Goal: Task Accomplishment & Management: Manage account settings

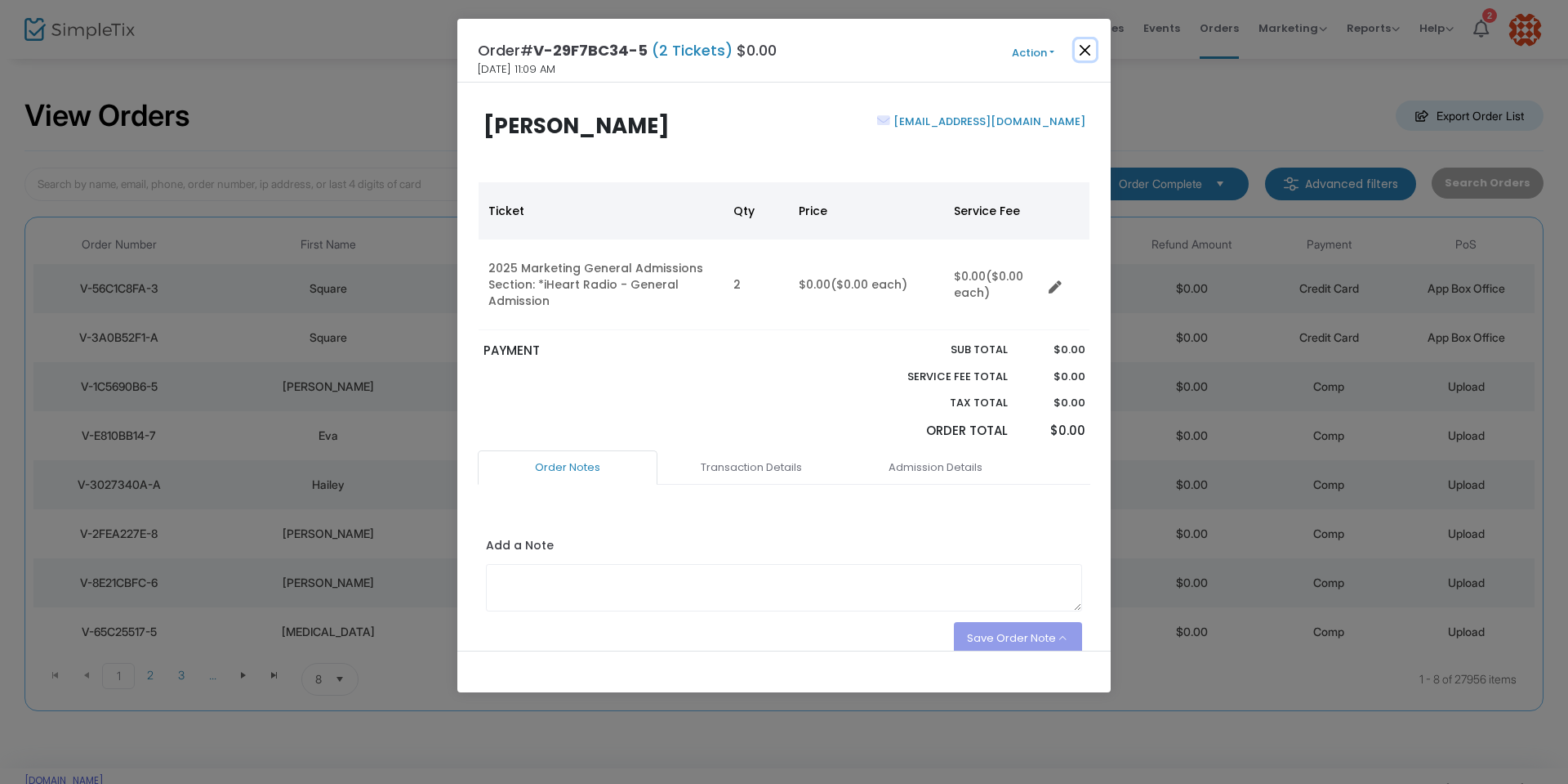
drag, startPoint x: 1086, startPoint y: 52, endPoint x: 834, endPoint y: 3, distance: 256.7
click at [1086, 51] on button "Close" at bounding box center [1085, 50] width 22 height 22
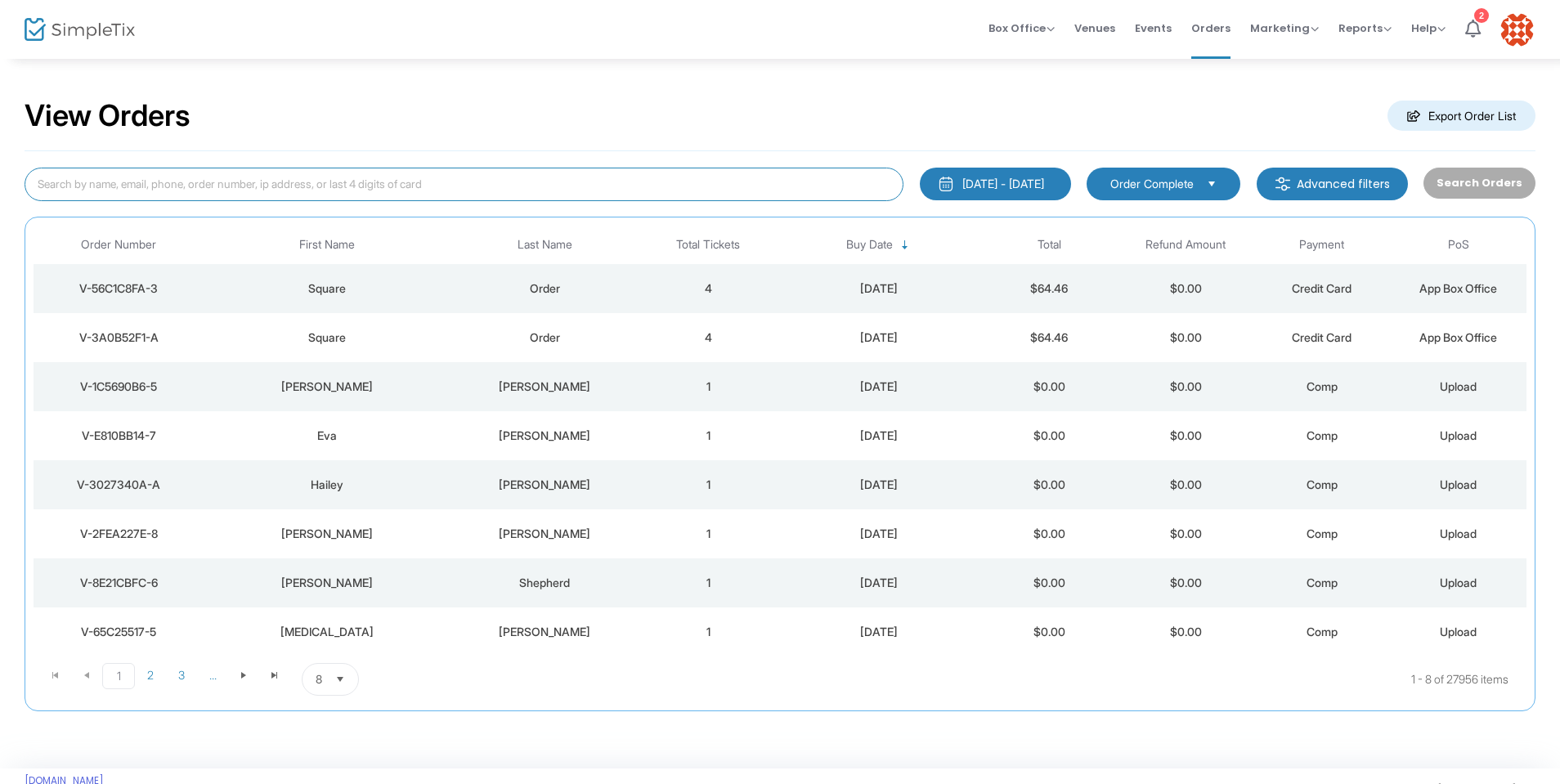
click at [219, 185] on input at bounding box center [463, 184] width 879 height 34
type input "sandi bruno"
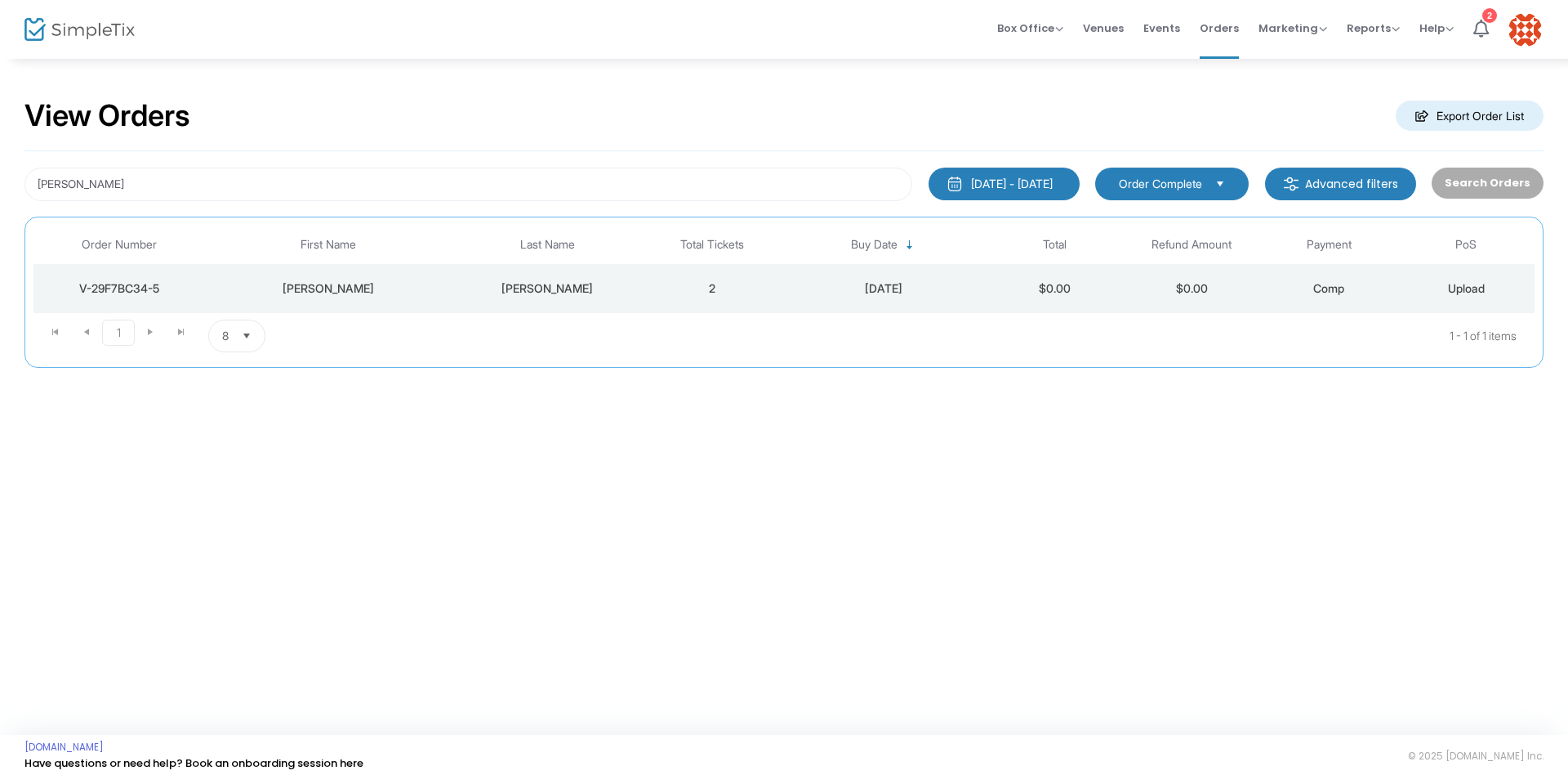
click at [125, 282] on div "V-29F7BC34-5" at bounding box center [120, 288] width 163 height 16
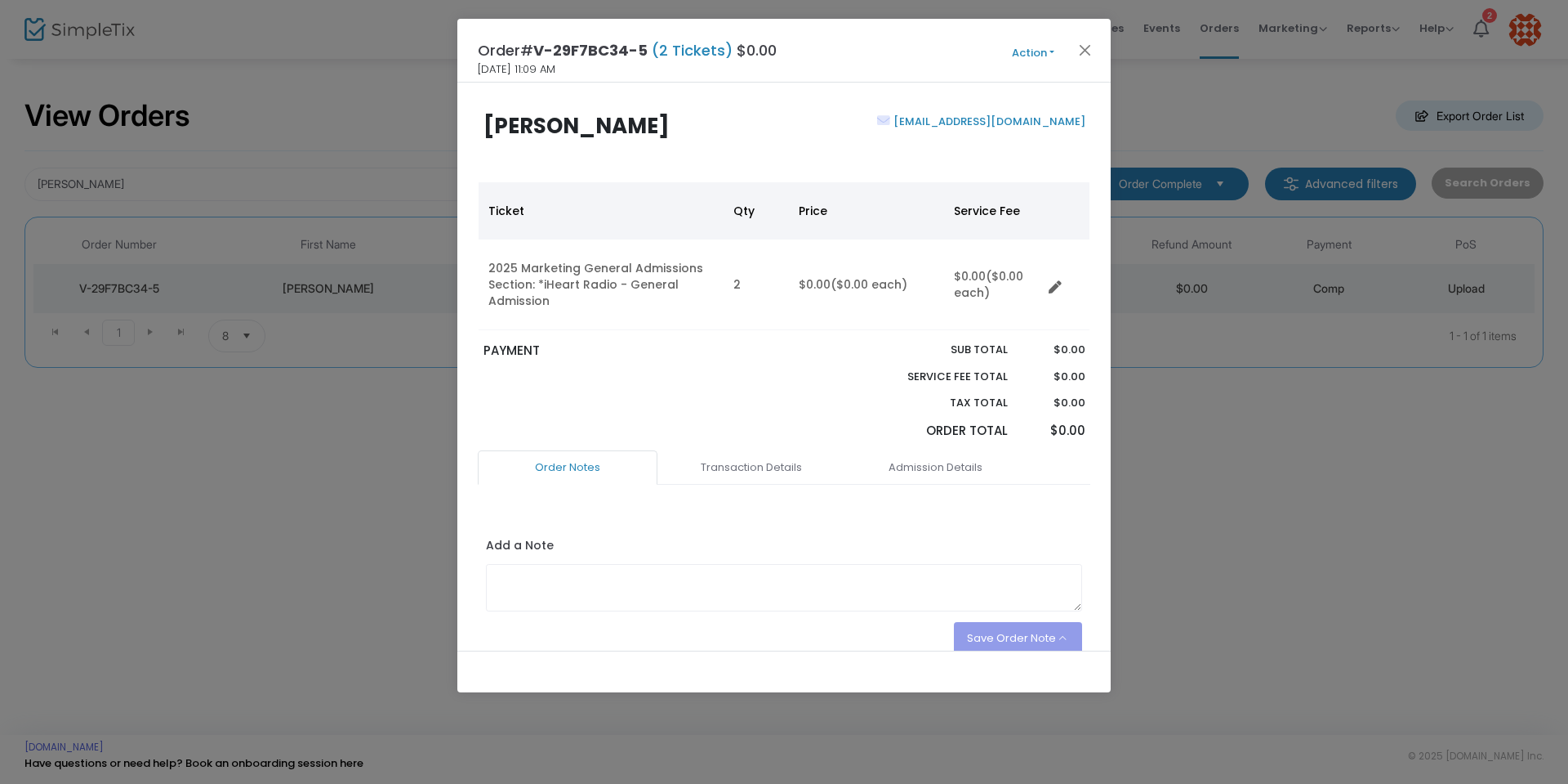
click at [1049, 49] on button "Action" at bounding box center [1033, 52] width 98 height 18
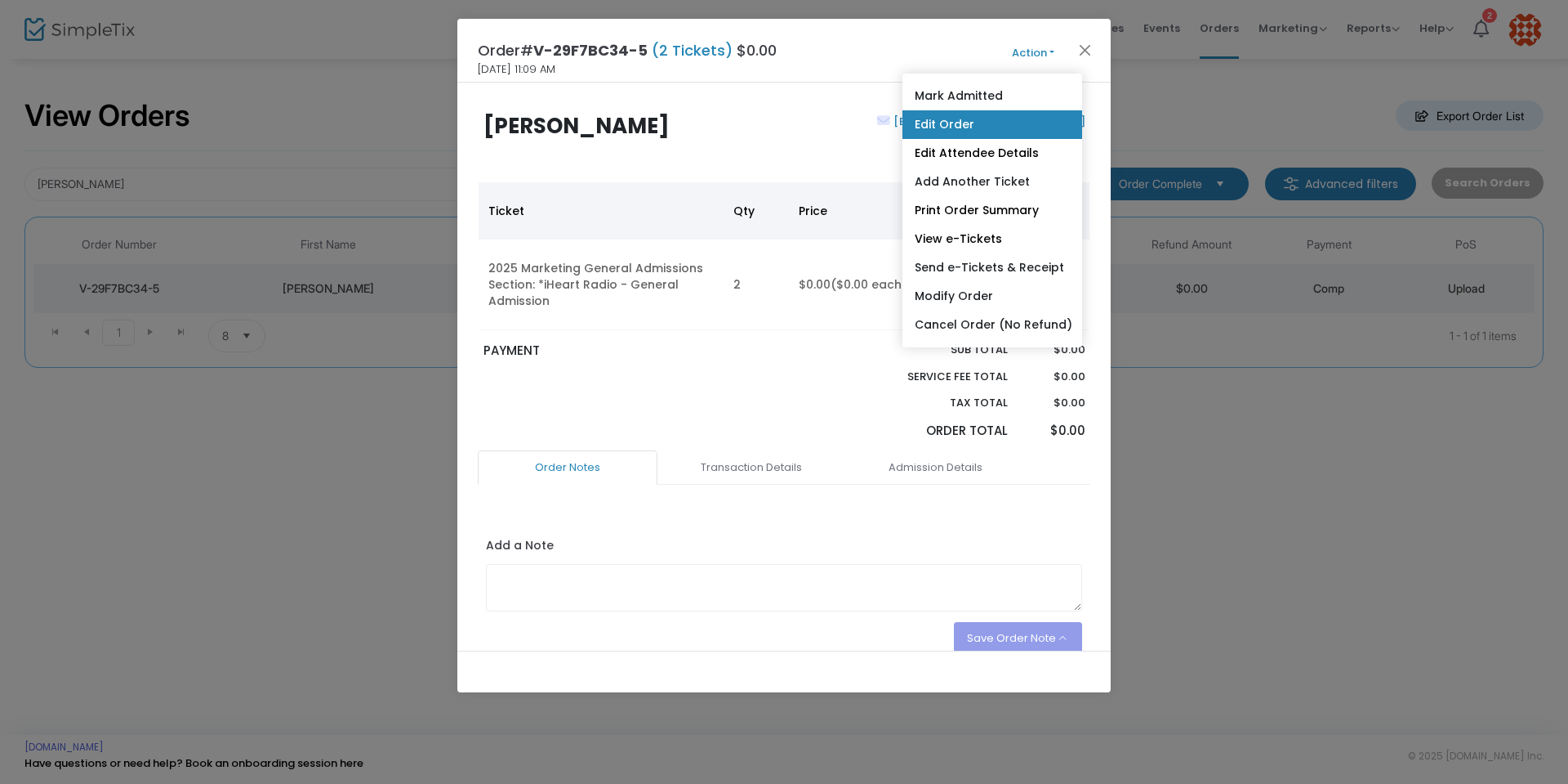
click at [1006, 132] on link "Edit Order" at bounding box center [992, 124] width 180 height 28
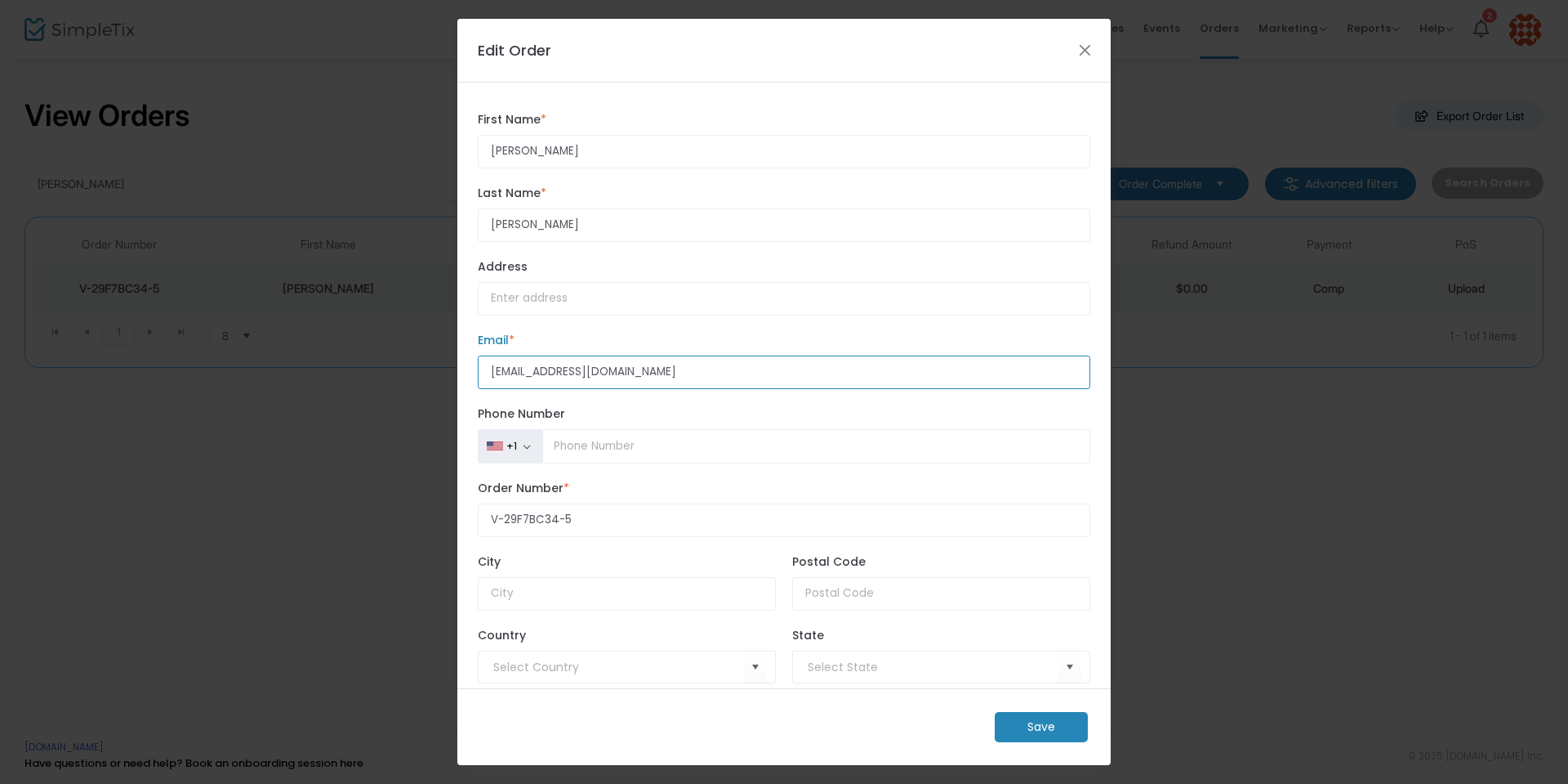
drag, startPoint x: 634, startPoint y: 375, endPoint x: 436, endPoint y: 388, distance: 198.4
click at [436, 388] on ngb-modal-window "Edit Order Sandi First Name * First Name is required. Bruno Last Name * Last Na…" at bounding box center [784, 392] width 1568 height 784
type input "Eve700bruno@aol.com"
click at [1044, 728] on m-button "Save" at bounding box center [1042, 726] width 93 height 30
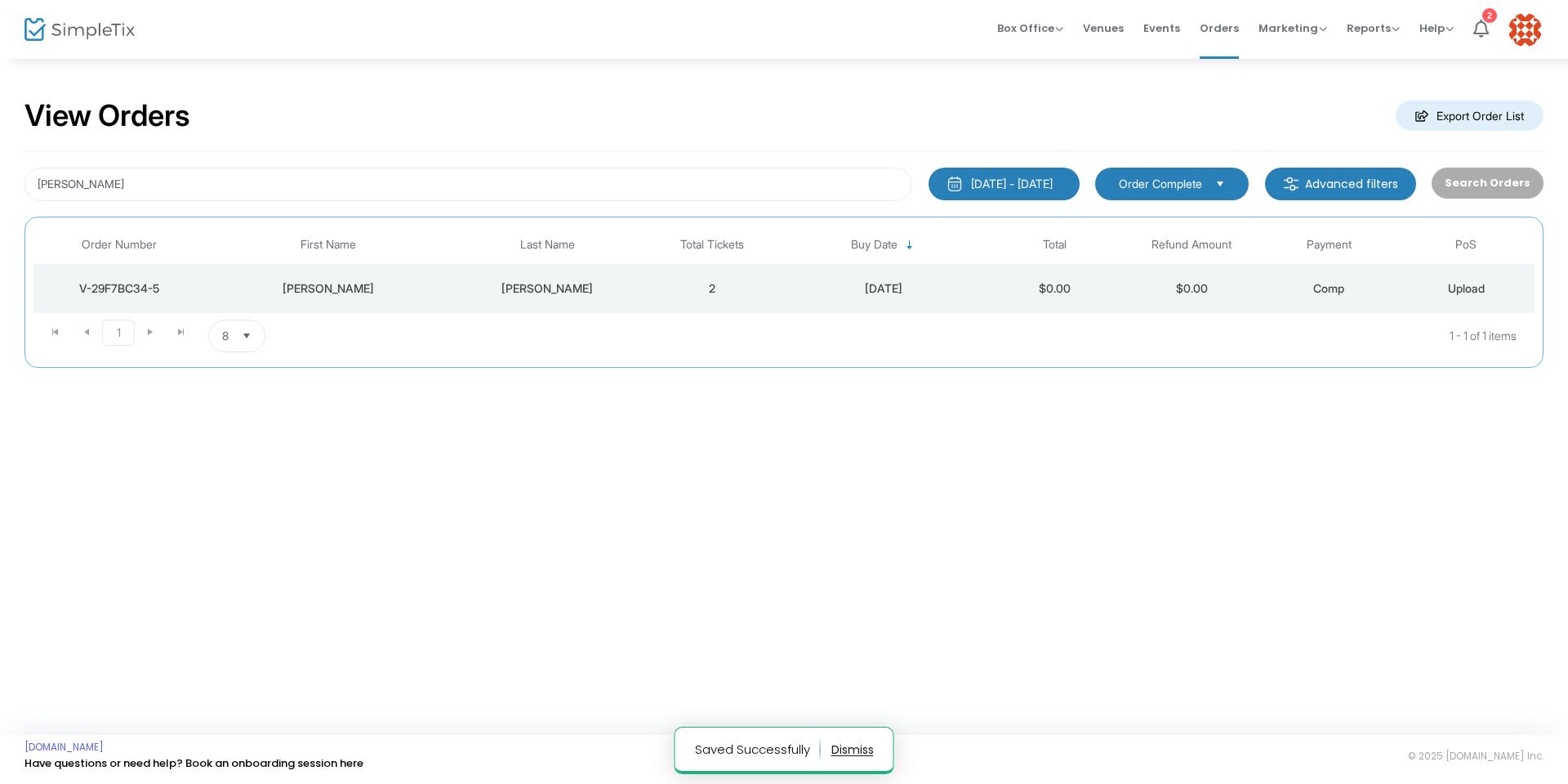
click at [151, 284] on div "V-29F7BC34-5" at bounding box center [120, 288] width 163 height 16
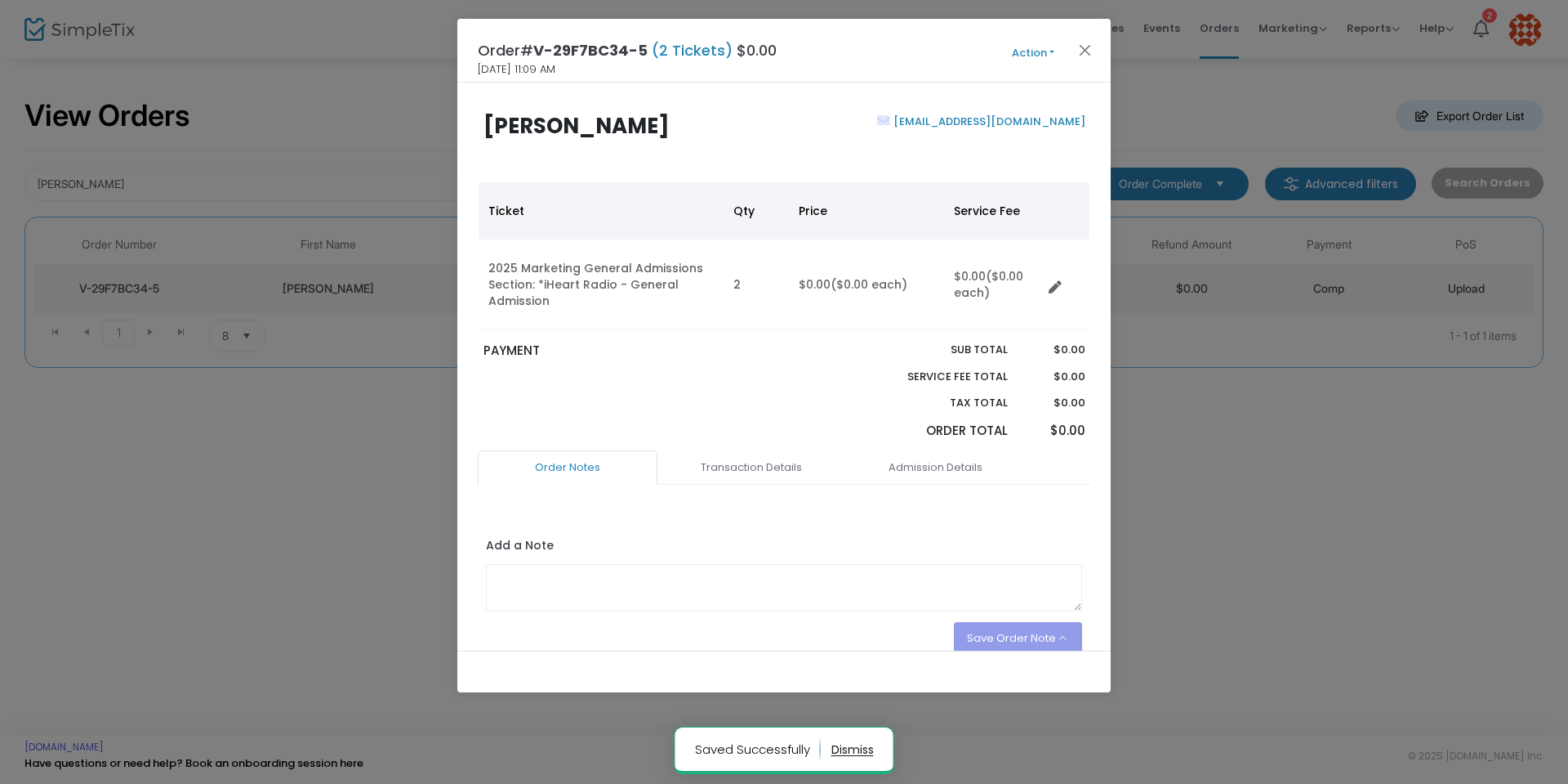
click at [1050, 51] on button "Action" at bounding box center [1033, 52] width 98 height 18
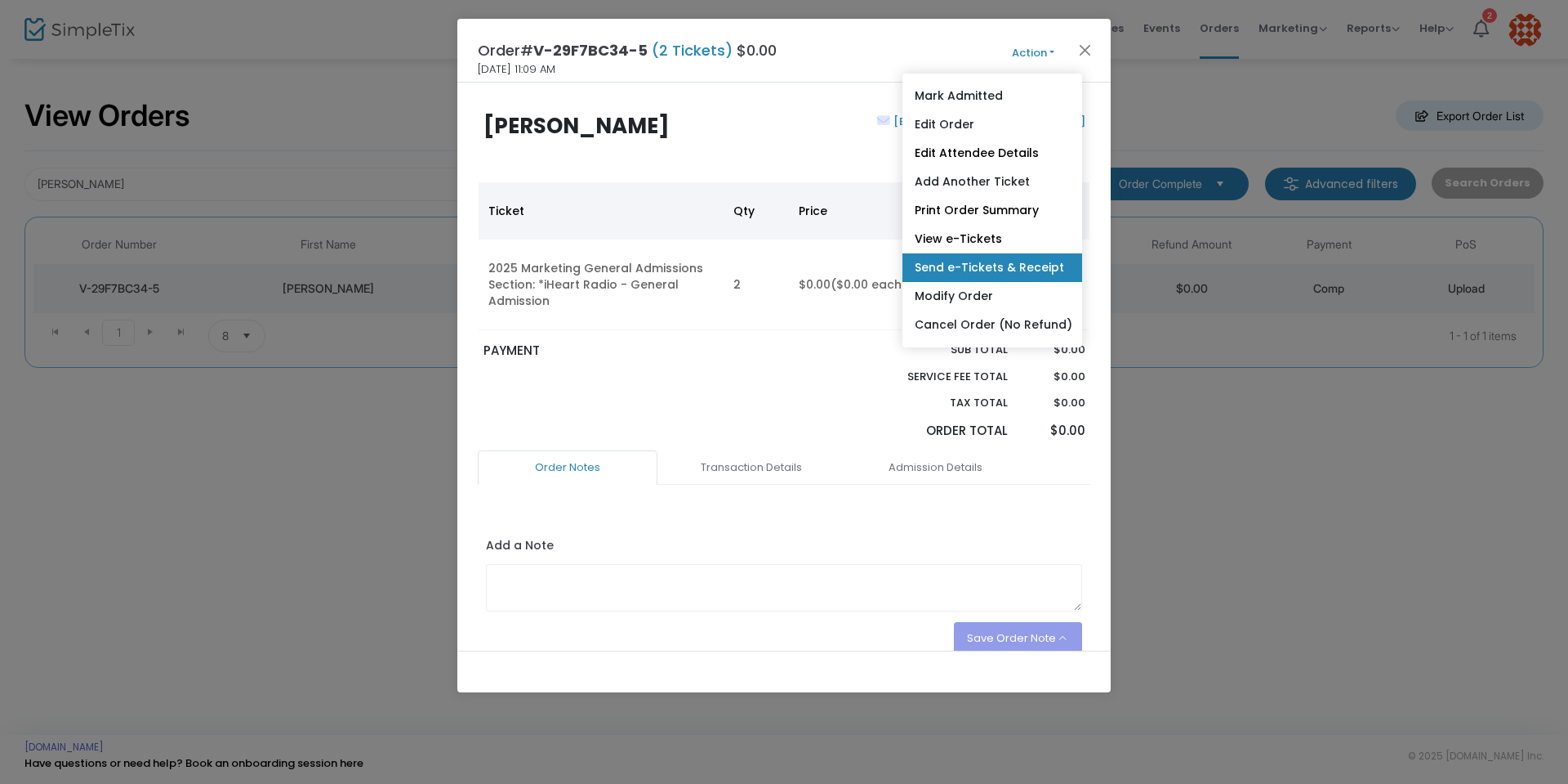
click at [1005, 266] on link "Send e-Tickets & Receipt" at bounding box center [992, 267] width 180 height 28
type input "Eve700bruno@aol.com"
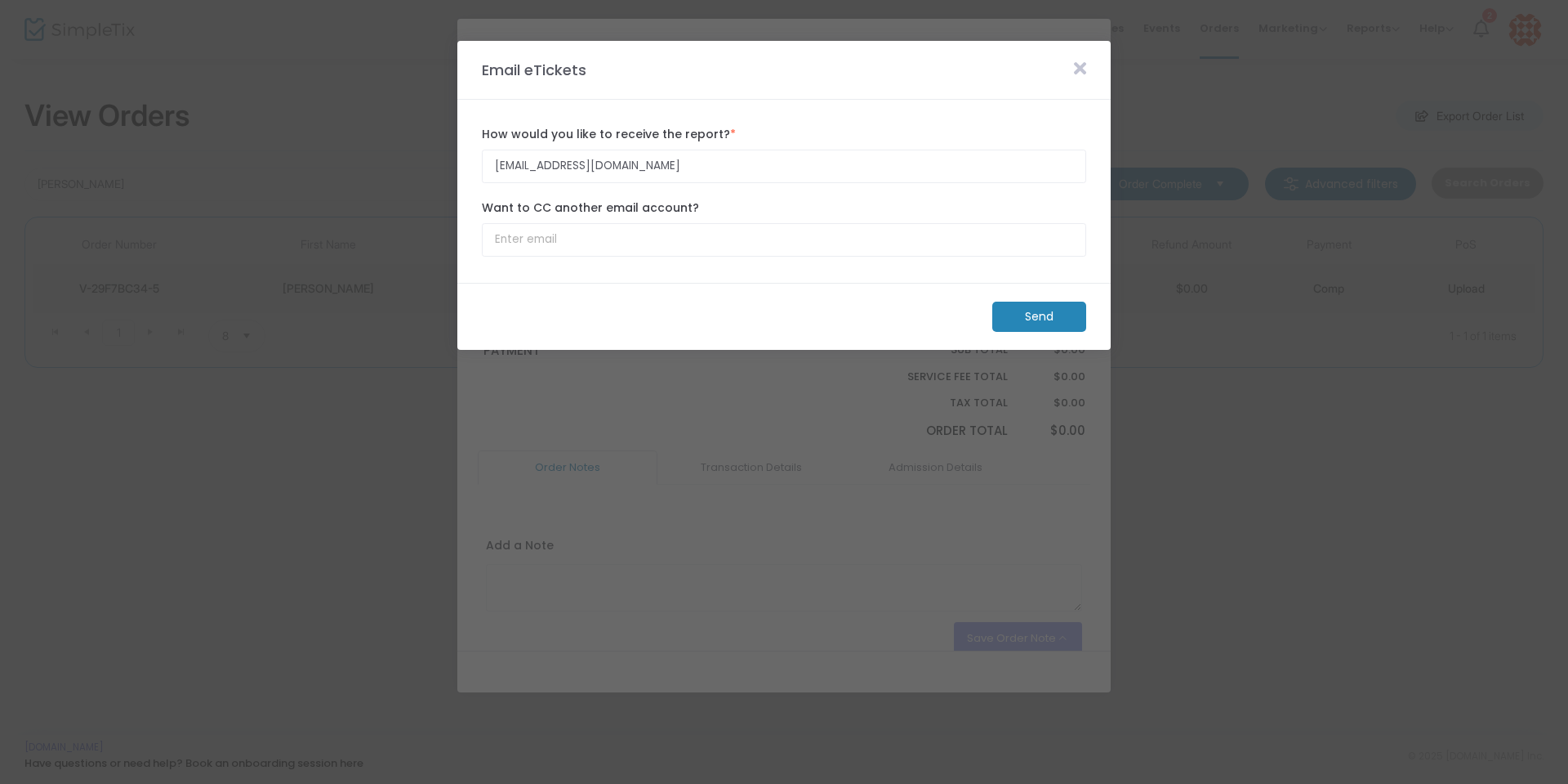
click at [1036, 317] on m-button "Send" at bounding box center [1039, 316] width 94 height 30
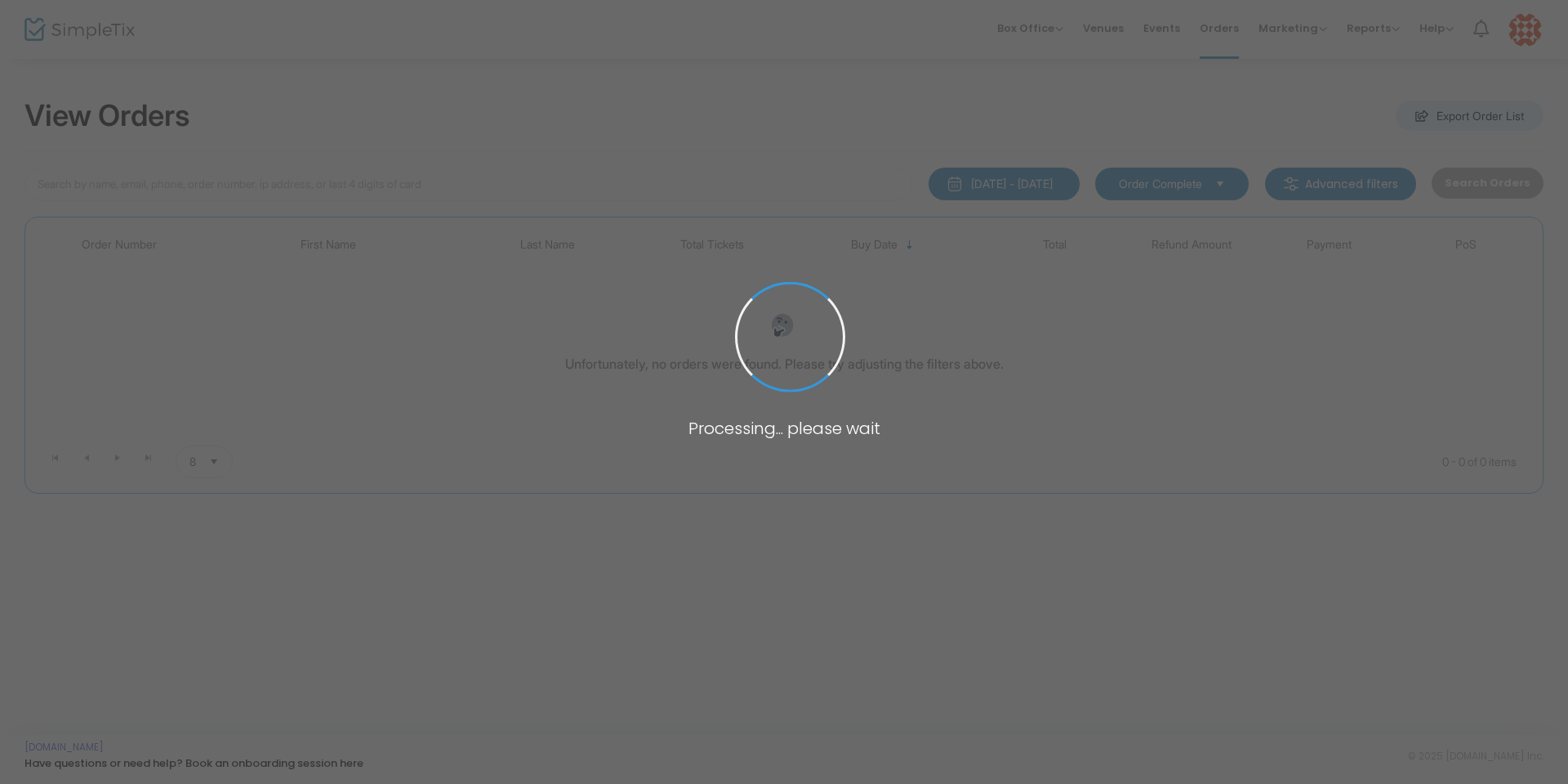
type input "[PERSON_NAME]"
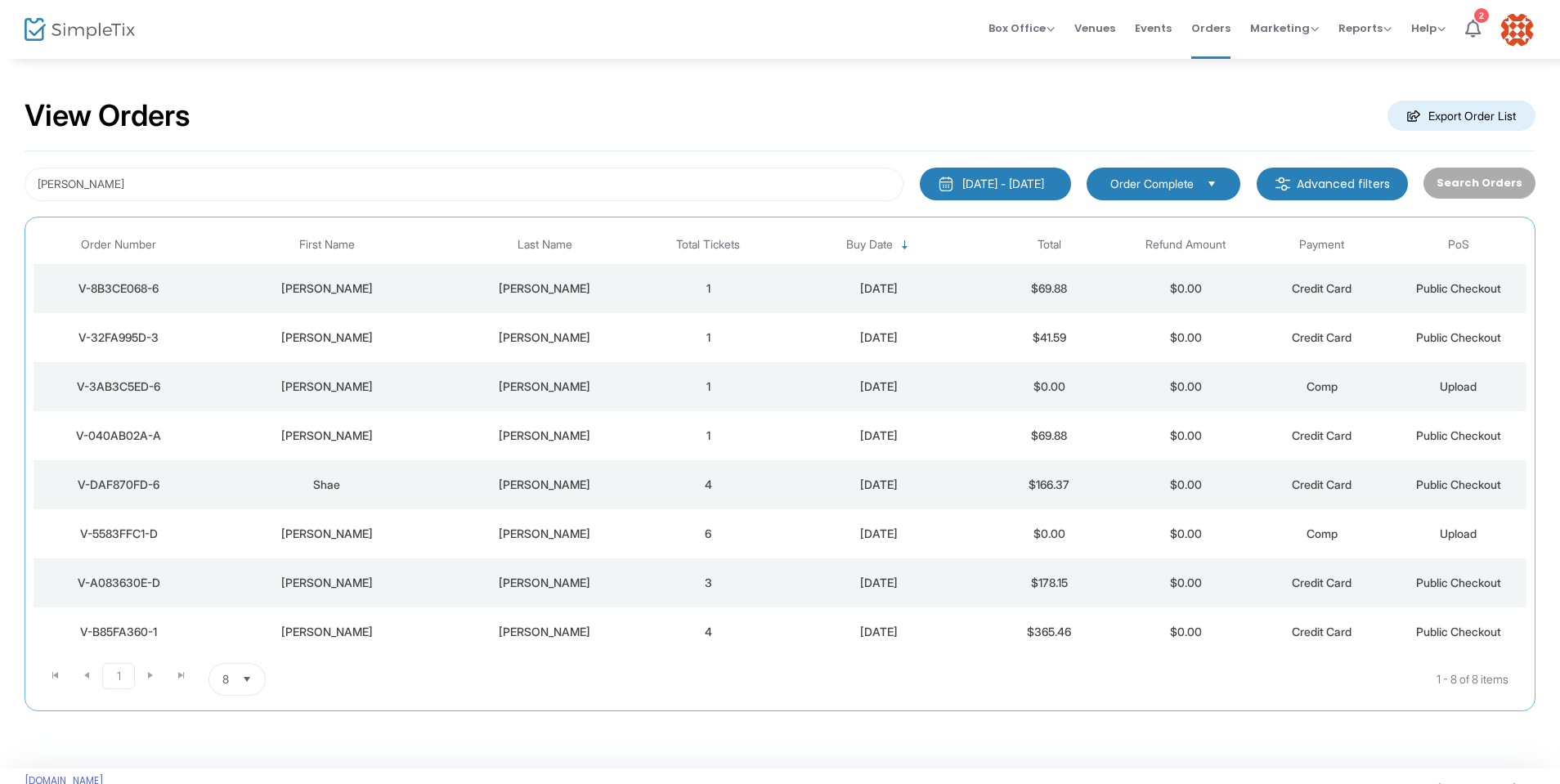
click at [138, 288] on div "V-8B3CE068-6" at bounding box center [119, 288] width 162 height 16
